Goal: Task Accomplishment & Management: Use online tool/utility

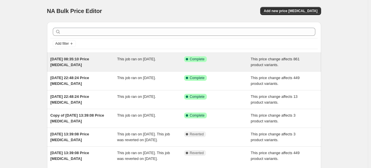
click at [92, 64] on div "[DATE] 08:35:10 Price [MEDICAL_DATA]" at bounding box center [83, 62] width 67 height 12
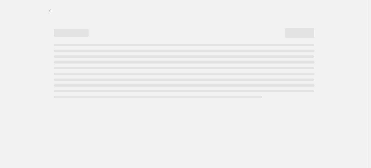
select select "margin"
select select "remove"
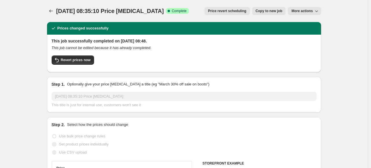
select select "collection"
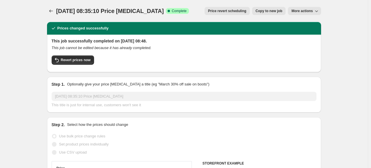
select select "collection"
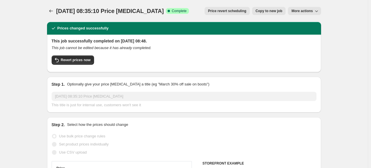
select select "collection"
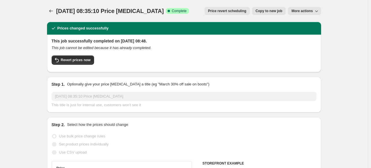
select select "collection"
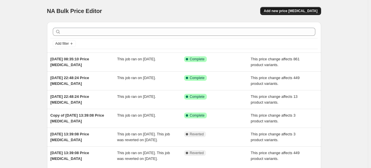
click at [294, 10] on span "Add new price [MEDICAL_DATA]" at bounding box center [290, 11] width 54 height 5
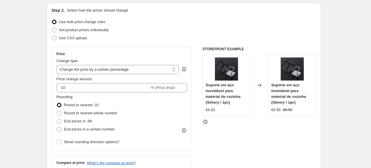
scroll to position [58, 0]
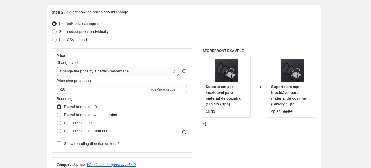
click at [86, 71] on select "Change the price to a certain amount Change the price by a certain amount Chang…" at bounding box center [117, 71] width 122 height 9
select select "margin"
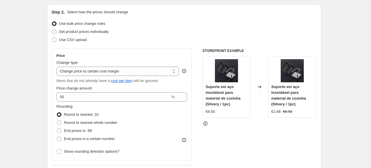
scroll to position [86, 0]
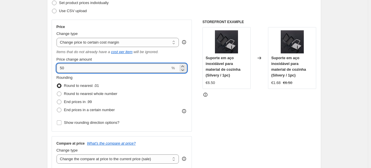
click at [67, 71] on input "50" at bounding box center [113, 67] width 114 height 9
drag, startPoint x: 76, startPoint y: 69, endPoint x: 54, endPoint y: 67, distance: 22.3
click at [54, 67] on div "Price Change type Change the price to a certain amount Change the price by a ce…" at bounding box center [122, 76] width 140 height 112
type input "49"
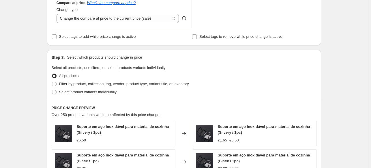
scroll to position [202, 0]
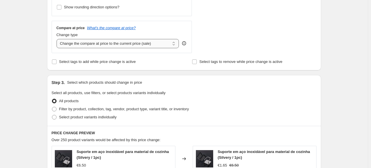
click at [107, 42] on select "Change the compare at price to the current price (sale) Change the compare at p…" at bounding box center [117, 43] width 122 height 9
select select "remove"
click at [58, 39] on select "Change the compare at price to the current price (sale) Change the compare at p…" at bounding box center [117, 43] width 122 height 9
click at [69, 109] on span "Filter by product, collection, tag, vendor, product type, variant title, or inv…" at bounding box center [124, 109] width 130 height 4
click at [52, 107] on input "Filter by product, collection, tag, vendor, product type, variant title, or inv…" at bounding box center [52, 107] width 0 height 0
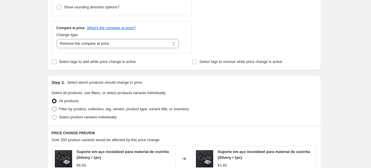
radio input "true"
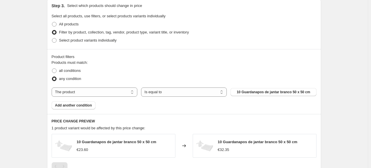
scroll to position [288, 0]
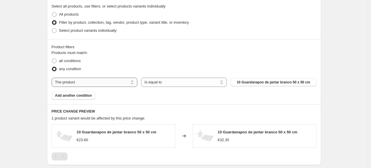
click at [108, 81] on select "The product The product's collection The product's tag The product's vendor The…" at bounding box center [95, 82] width 86 height 9
select select "collection"
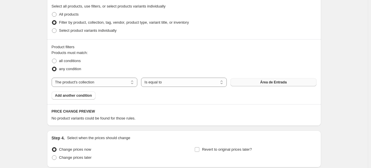
click at [274, 85] on button "Área de Entrada" at bounding box center [273, 82] width 86 height 8
click at [64, 61] on span "all conditions" at bounding box center [70, 60] width 22 height 4
click at [52, 59] on input "all conditions" at bounding box center [52, 58] width 0 height 0
radio input "true"
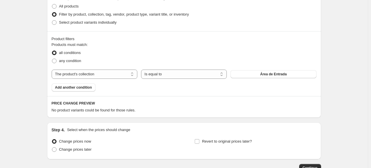
scroll to position [278, 0]
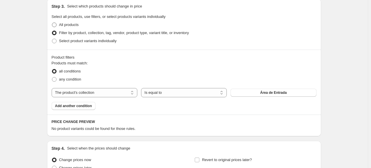
click at [60, 24] on label "All products" at bounding box center [65, 25] width 27 height 8
click at [52, 23] on input "All products" at bounding box center [52, 22] width 0 height 0
radio input "true"
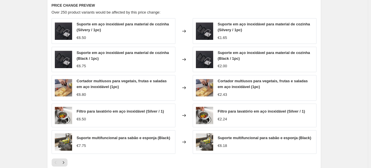
scroll to position [335, 0]
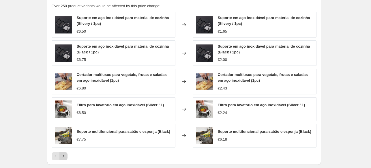
click at [64, 157] on icon "Next" at bounding box center [64, 156] width 6 height 6
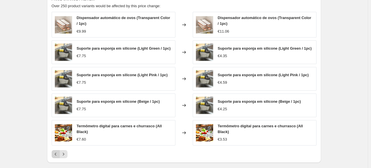
click at [58, 154] on icon "Previous" at bounding box center [56, 154] width 6 height 6
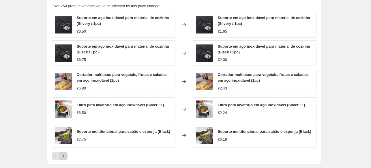
click at [66, 153] on icon "Next" at bounding box center [64, 156] width 6 height 6
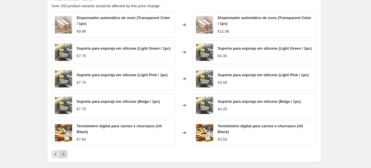
click at [66, 153] on icon "Next" at bounding box center [64, 154] width 6 height 6
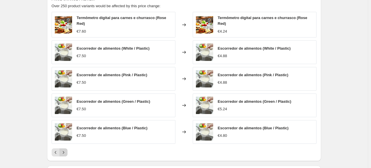
click at [66, 153] on icon "Next" at bounding box center [64, 152] width 6 height 6
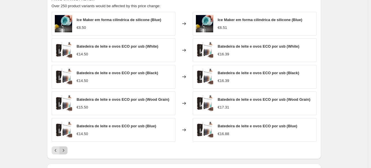
click at [67, 153] on button "Next" at bounding box center [63, 150] width 8 height 8
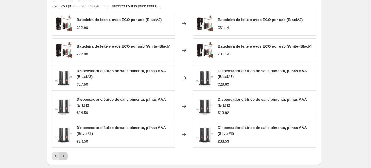
click at [66, 153] on icon "Next" at bounding box center [64, 156] width 6 height 6
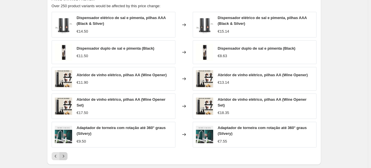
click at [66, 153] on icon "Next" at bounding box center [64, 156] width 6 height 6
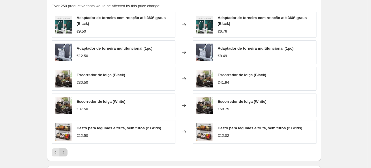
click at [66, 153] on icon "Next" at bounding box center [64, 152] width 6 height 6
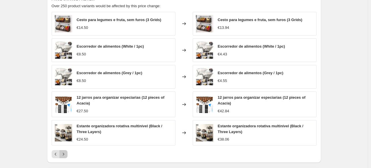
click at [66, 153] on icon "Next" at bounding box center [64, 154] width 6 height 6
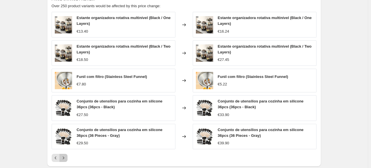
click at [67, 154] on div "Pagination" at bounding box center [63, 158] width 8 height 8
click at [66, 158] on icon "Next" at bounding box center [64, 158] width 6 height 6
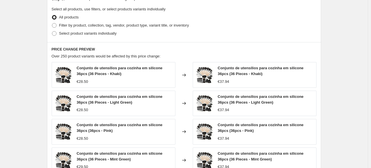
scroll to position [393, 0]
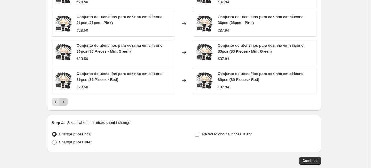
click at [65, 103] on icon "Next" at bounding box center [64, 102] width 6 height 6
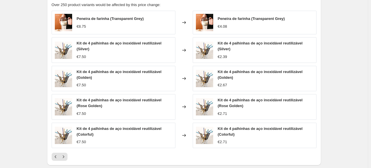
scroll to position [259, 0]
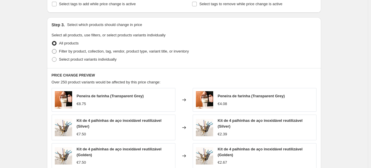
click at [66, 52] on span "Filter by product, collection, tag, vendor, product type, variant title, or inv…" at bounding box center [124, 51] width 130 height 4
click at [52, 49] on input "Filter by product, collection, tag, vendor, product type, variant title, or inv…" at bounding box center [52, 49] width 0 height 0
radio input "true"
select select "collection"
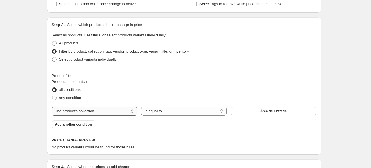
click at [80, 110] on select "The product The product's collection The product's tag The product's vendor The…" at bounding box center [95, 110] width 86 height 9
click at [159, 110] on select "Is equal to Is not equal to" at bounding box center [184, 110] width 86 height 9
click at [241, 110] on button "Área de Entrada" at bounding box center [273, 111] width 86 height 8
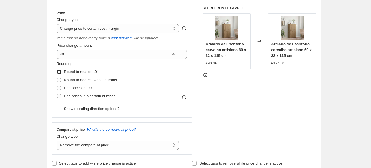
scroll to position [29, 0]
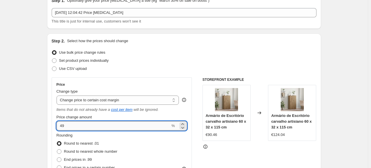
click at [71, 127] on input "49" at bounding box center [113, 125] width 114 height 9
type input "4"
click at [72, 128] on input "50" at bounding box center [113, 125] width 114 height 9
type input "51"
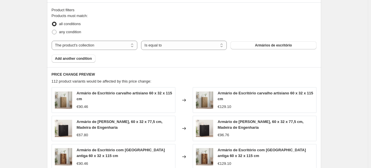
scroll to position [346, 0]
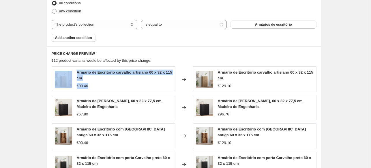
drag, startPoint x: 104, startPoint y: 82, endPoint x: 63, endPoint y: 73, distance: 41.3
click at [63, 73] on div "Armário de Escritório carvalho artisiano 60 x 32 x 115 cm €90.46" at bounding box center [114, 78] width 124 height 25
click at [88, 79] on div "Armário de Escritório carvalho artisiano 60 x 32 x 115 cm" at bounding box center [124, 75] width 95 height 12
drag, startPoint x: 89, startPoint y: 77, endPoint x: 78, endPoint y: 73, distance: 11.5
click at [78, 73] on div "Armário de Escritório carvalho artisiano 60 x 32 x 115 cm" at bounding box center [124, 75] width 95 height 12
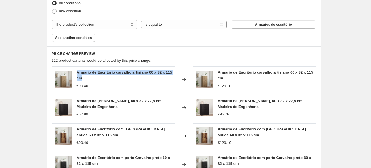
copy span "Armário de Escritório carvalho artisiano 60 x 32 x 115 cm"
